Goal: Complete application form

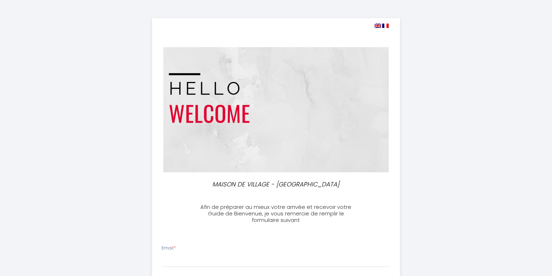
select select
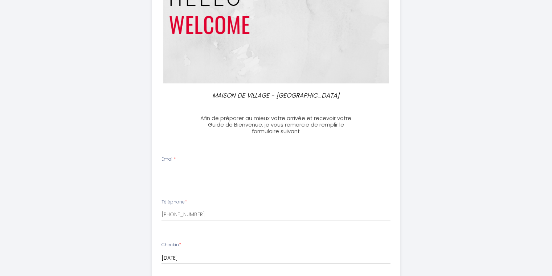
scroll to position [148, 0]
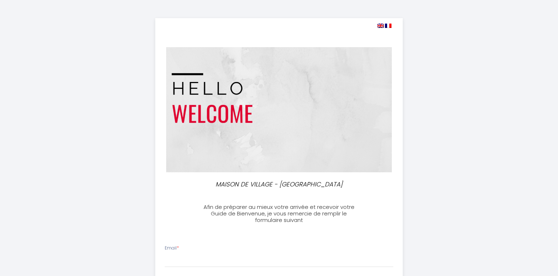
select select
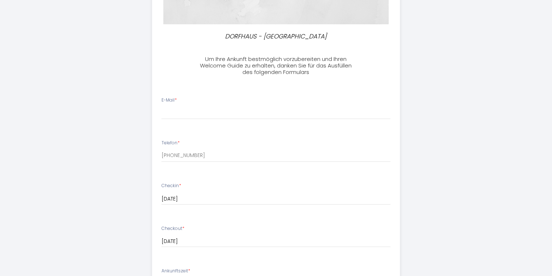
scroll to position [185, 0]
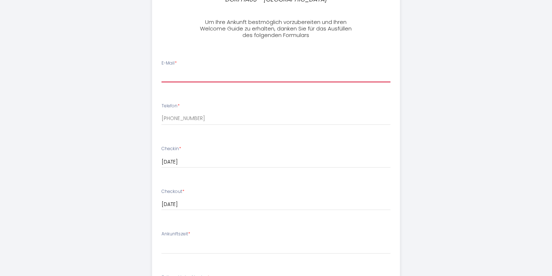
click at [173, 75] on input "E-Mail *" at bounding box center [275, 75] width 229 height 13
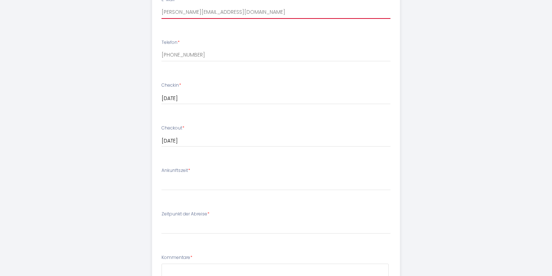
scroll to position [259, 0]
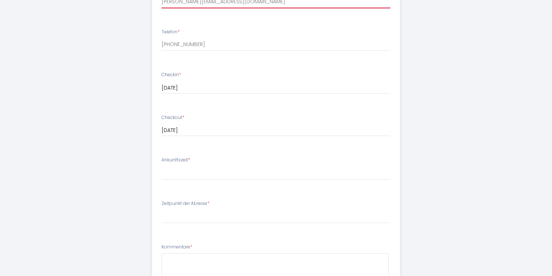
type input "j.w.klapan@wobline.de"
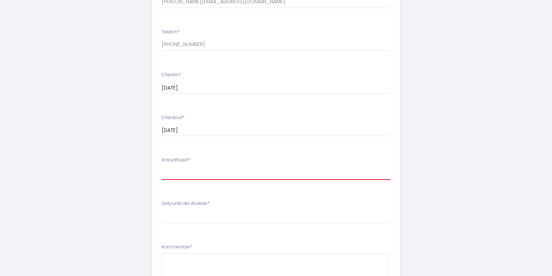
click at [161, 166] on select "16:00 16:30 17:00 17:30 18:00 18:30 19:00 19:30 20:00 20:30 21:00 21:30 22:00 2…" at bounding box center [275, 173] width 229 height 14
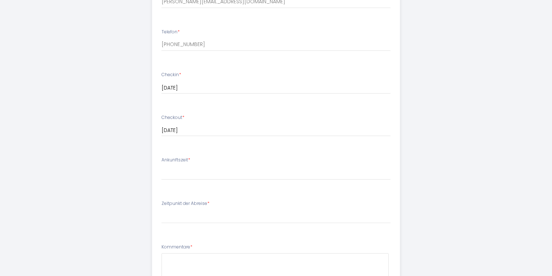
drag, startPoint x: 180, startPoint y: 174, endPoint x: 244, endPoint y: 200, distance: 69.3
click at [244, 200] on li "Zeitpunkt der Abreise * 00:00 00:30 01:00 01:30 02:00 02:30 03:00 03:30 04:00 0…" at bounding box center [275, 215] width 247 height 39
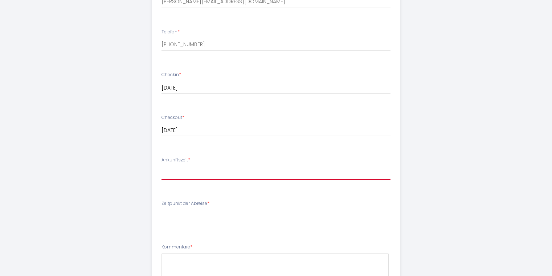
click at [161, 166] on select "16:00 16:30 17:00 17:30 18:00 18:30 19:00 19:30 20:00 20:30 21:00 21:30 22:00 2…" at bounding box center [275, 173] width 229 height 14
select select "16:00"
click option "16:00" at bounding box center [0, 0] width 0 height 0
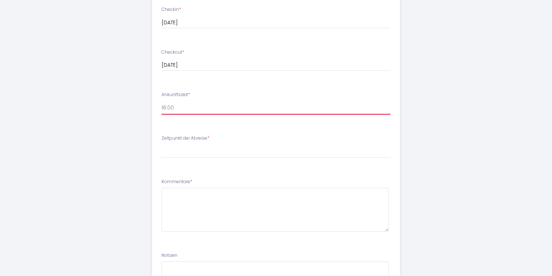
scroll to position [333, 0]
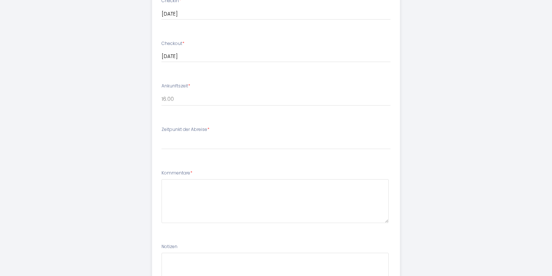
click at [192, 129] on label "Zeitpunkt der Abreise *" at bounding box center [185, 129] width 48 height 7
click at [241, 132] on div "Zeitpunkt der Abreise * 00:00 00:30 01:00 01:30 02:00 02:30 03:00 03:30 04:00 0…" at bounding box center [275, 137] width 229 height 23
click at [193, 127] on label "Zeitpunkt der Abreise *" at bounding box center [185, 129] width 48 height 7
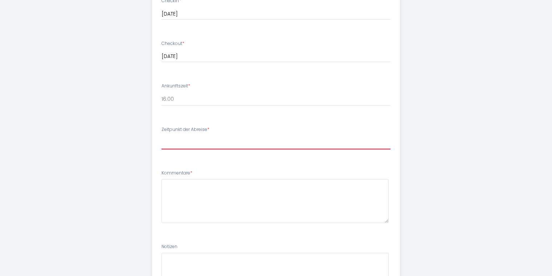
click at [161, 136] on select "00:00 00:30 01:00 01:30 02:00 02:30 03:00 03:30 04:00 04:30 05:00 05:30 06:00 0…" at bounding box center [275, 143] width 229 height 14
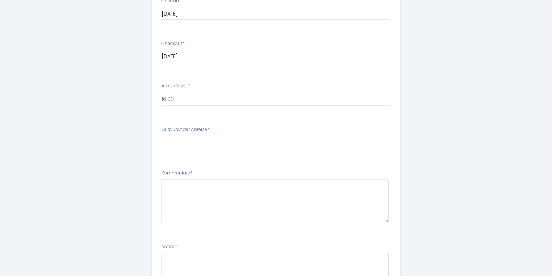
click at [130, 183] on div "DORFHAUS - SILLANS LA CASCADE Um Ihre Ankunft bestmöglich vorzubereiten und Ihr…" at bounding box center [276, 12] width 372 height 691
click at [161, 92] on select "16:00 16:30 17:00 17:30 18:00 18:30 19:00 19:30 20:00 20:30 21:00 21:30 22:00 2…" at bounding box center [275, 99] width 229 height 14
click at [100, 113] on div "DORFHAUS - SILLANS LA CASCADE Um Ihre Ankunft bestmöglich vorzubereiten und Ihr…" at bounding box center [276, 12] width 372 height 691
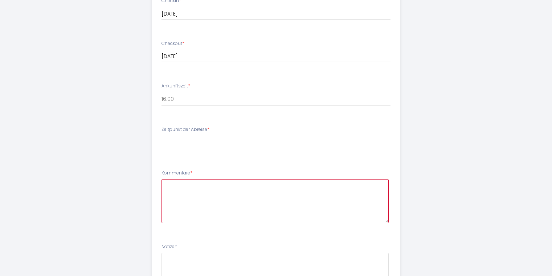
click at [181, 186] on textarea at bounding box center [274, 201] width 227 height 44
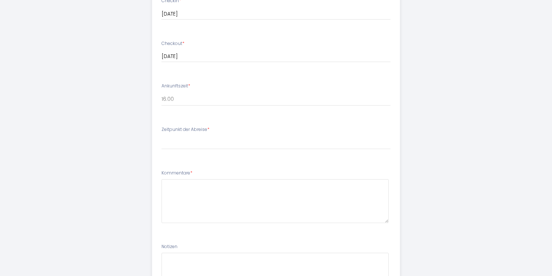
click at [194, 131] on label "Zeitpunkt der Abreise *" at bounding box center [185, 129] width 48 height 7
click at [208, 131] on span "*" at bounding box center [208, 129] width 2 height 6
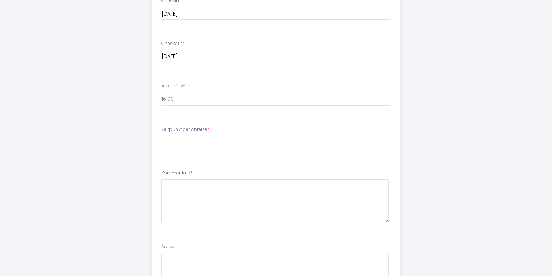
click at [161, 136] on select "00:00 00:30 01:00 01:30 02:00 02:30 03:00 03:30 04:00 04:30 05:00 05:30 06:00 0…" at bounding box center [275, 143] width 229 height 14
select select "10:00"
click option "10:00" at bounding box center [0, 0] width 0 height 0
click at [161, 136] on select "00:00 00:30 01:00 01:30 02:00 02:30 03:00 03:30 04:00 04:30 05:00 05:30 06:00 0…" at bounding box center [275, 143] width 229 height 14
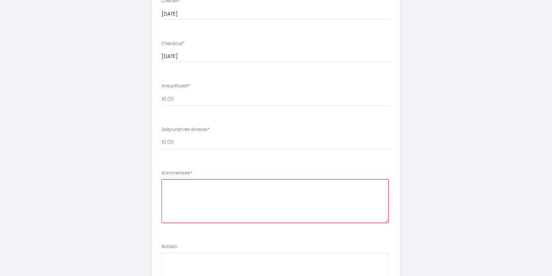
click at [191, 186] on textarea at bounding box center [274, 201] width 227 height 44
click at [239, 205] on textarea at bounding box center [274, 201] width 227 height 44
paste textarea "Die Ankunftszeit und die Abreise können wir heute noch nicht festlegen, da wir …"
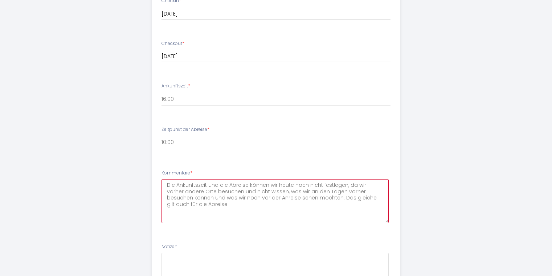
drag, startPoint x: 165, startPoint y: 183, endPoint x: 352, endPoint y: 218, distance: 190.1
click at [352, 218] on textarea "Die Ankunftszeit und die Abreise können wir heute noch nicht festlegen, da wir …" at bounding box center [274, 201] width 227 height 44
paste textarea "Nous ne pouvons pas définir l'heure d'arrivée et l'heure de départ aujourd'hui …"
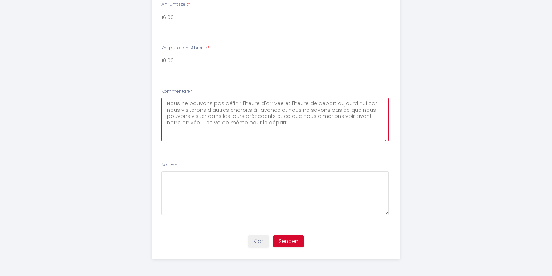
scroll to position [415, 0]
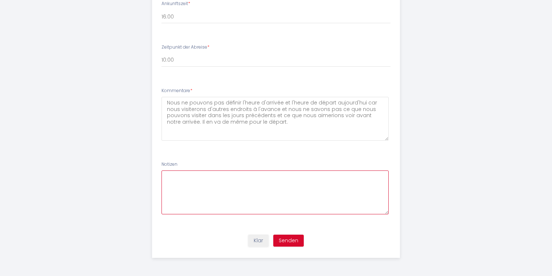
click at [253, 185] on textarea at bounding box center [274, 193] width 227 height 44
click at [188, 175] on textarea at bounding box center [274, 193] width 227 height 44
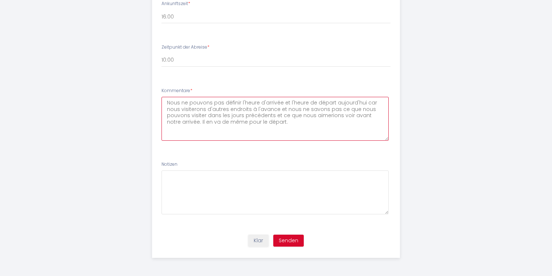
drag, startPoint x: 163, startPoint y: 104, endPoint x: 423, endPoint y: 147, distance: 262.9
click at [389, 141] on textarea "Nous ne pouvons pas définir l'heure d'arrivée et l'heure de départ aujourd'hui …" at bounding box center [274, 119] width 227 height 44
paste textarea "Malheureusement, nous ne pouvons pas fixer l'heure d'arrivée et l'heure de dépa…"
type textarea "Malheureusement, nous ne pouvons pas fixer l'heure d'arrivée et l'heure de dépa…"
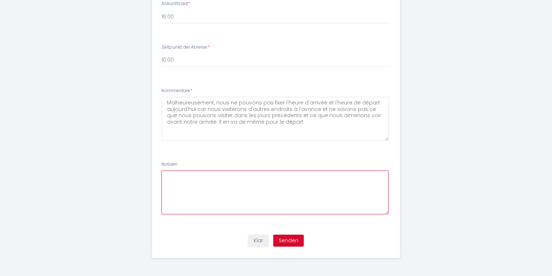
click at [209, 181] on textarea at bounding box center [274, 193] width 227 height 44
paste textarea "Nous vous demandons de répondre à la question de savoir si les serviettes, les …"
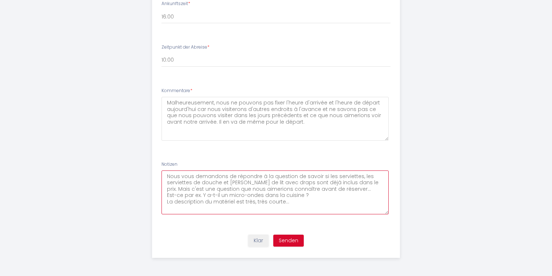
type textarea "Nous vous demandons de répondre à la question de savoir si les serviettes, les …"
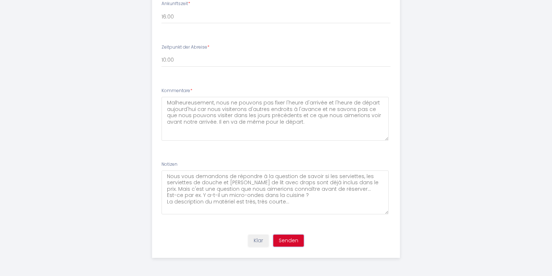
click at [297, 244] on button "Senden" at bounding box center [288, 241] width 30 height 12
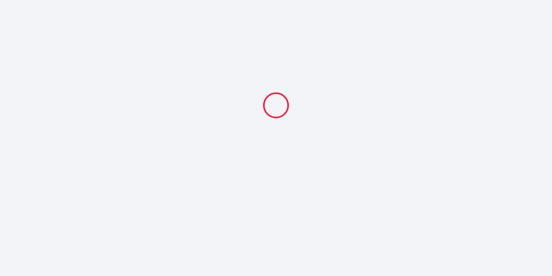
scroll to position [0, 0]
select select "10:00"
